Goal: Information Seeking & Learning: Understand process/instructions

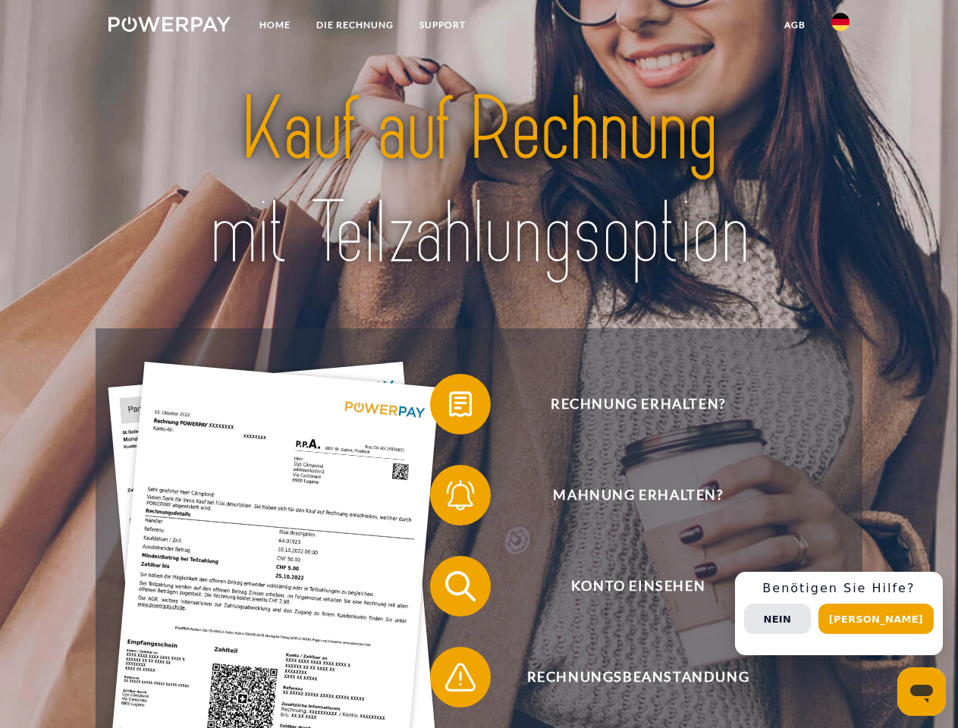
click at [169, 27] on img at bounding box center [169, 24] width 122 height 15
click at [840, 27] on img at bounding box center [840, 22] width 18 height 18
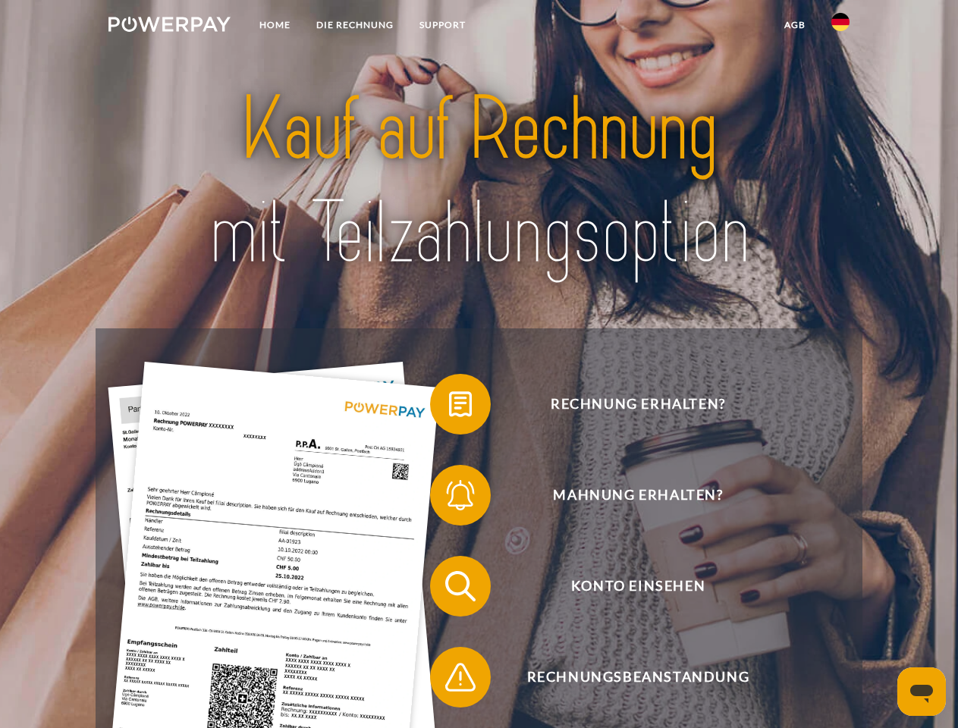
click at [794, 25] on link "agb" at bounding box center [794, 24] width 47 height 27
click at [449, 407] on span at bounding box center [438, 404] width 76 height 76
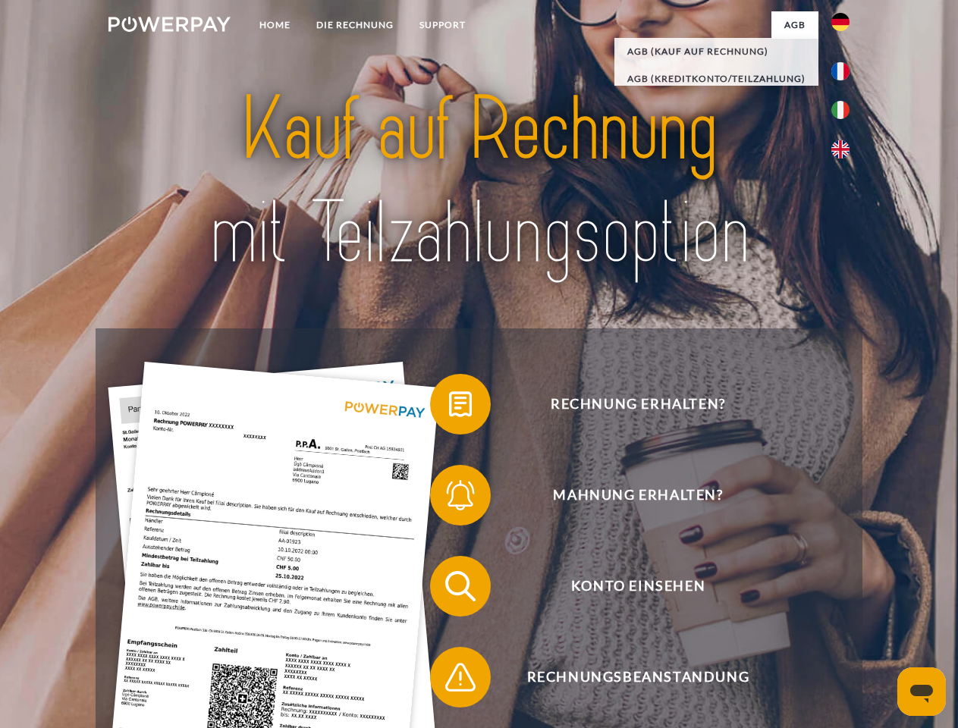
click at [449, 498] on span at bounding box center [438, 495] width 76 height 76
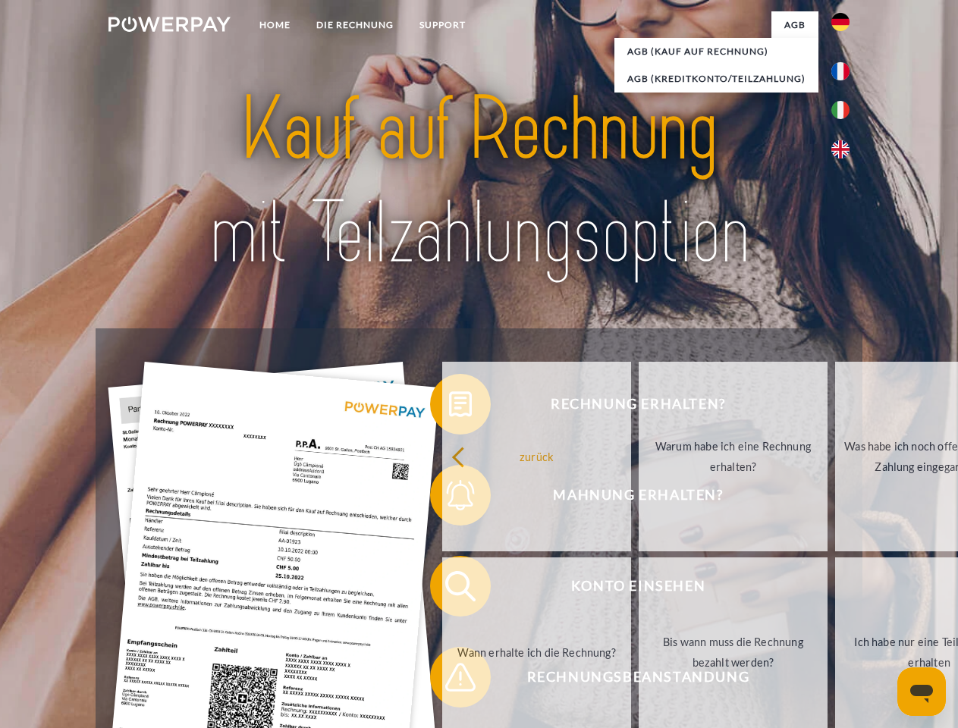
click at [639, 589] on link "Bis wann muss die Rechnung bezahlt werden?" at bounding box center [733, 652] width 189 height 190
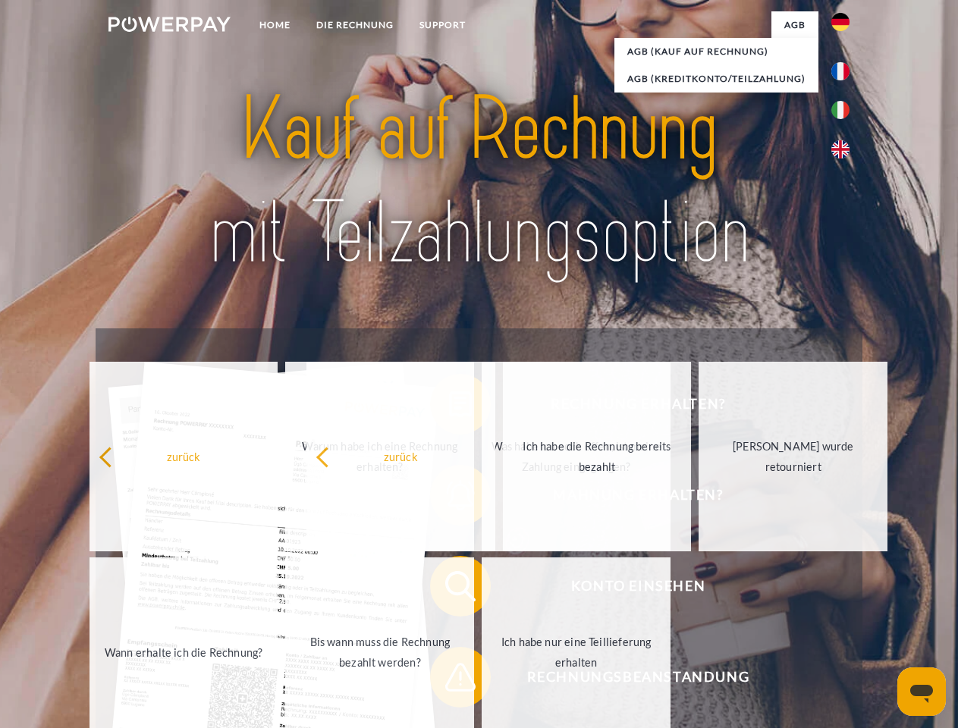
click at [449, 680] on span at bounding box center [438, 677] width 76 height 76
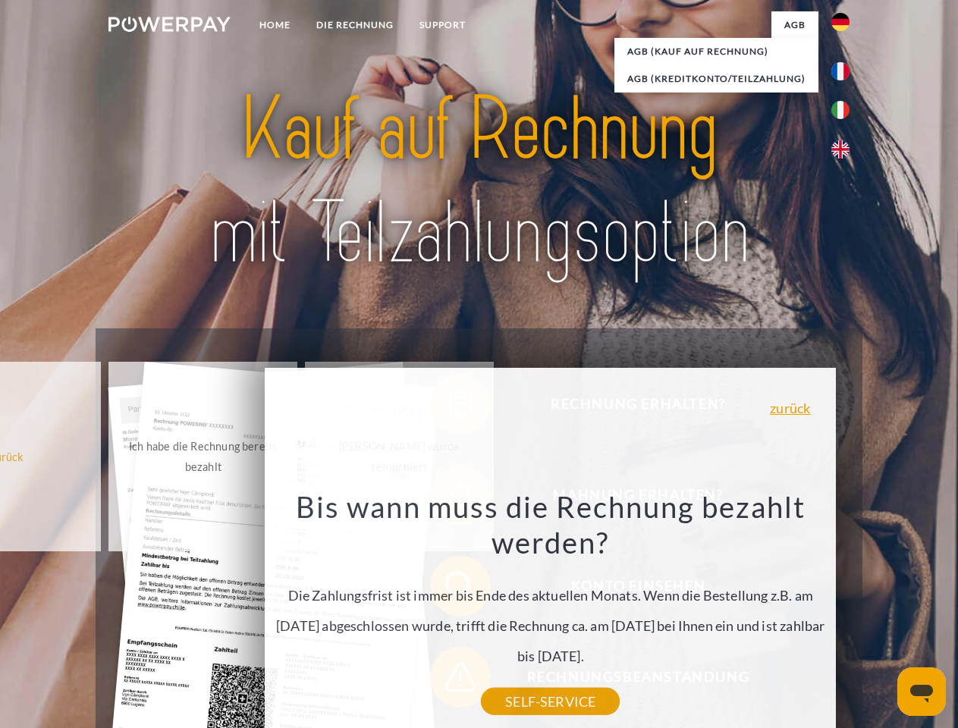
click at [844, 614] on div "Rechnung erhalten? Mahnung erhalten? Konto einsehen" at bounding box center [479, 631] width 766 height 607
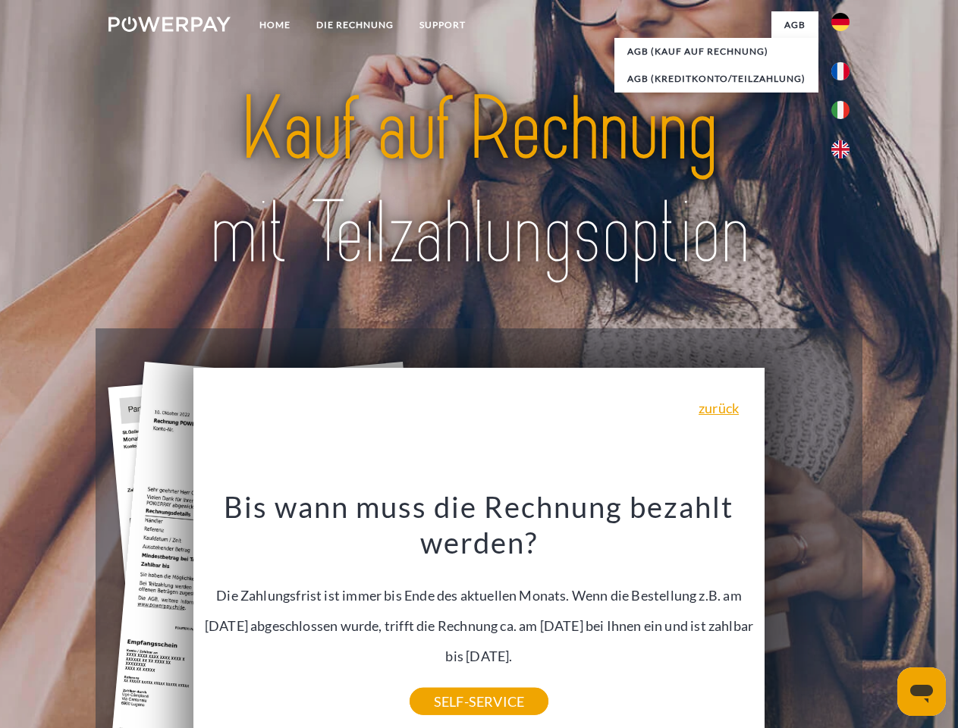
click at [807, 617] on span "Konto einsehen" at bounding box center [638, 586] width 372 height 61
click at [881, 619] on header "Home DIE RECHNUNG SUPPORT" at bounding box center [479, 523] width 958 height 1047
